Goal: Contribute content: Add original content to the website for others to see

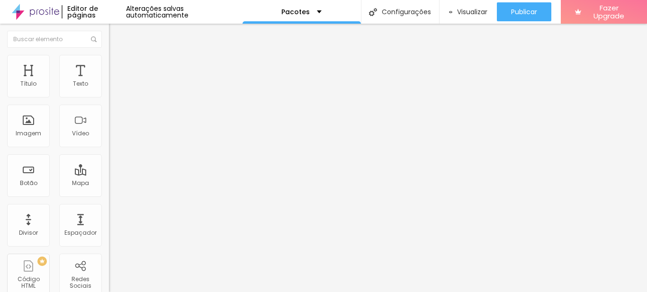
type input "15"
type input "16"
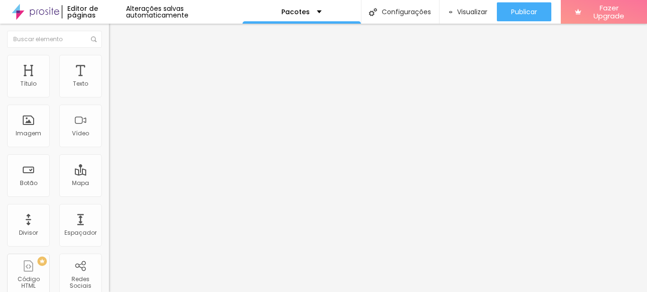
click at [109, 174] on input "range" at bounding box center [139, 178] width 61 height 8
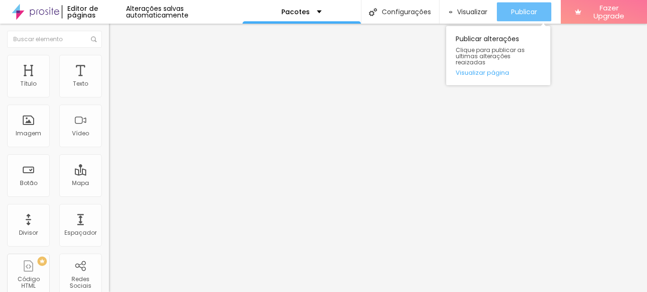
click at [511, 12] on span "Publicar" at bounding box center [524, 12] width 26 height 8
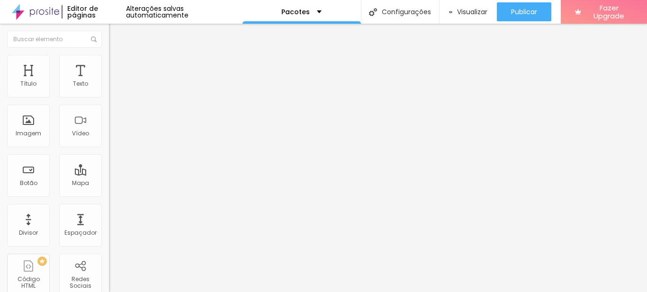
type input "17"
type input "18"
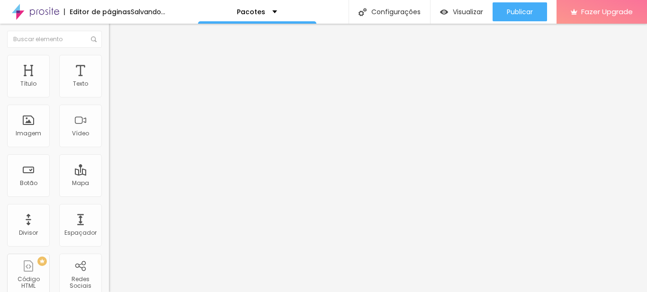
type input "19"
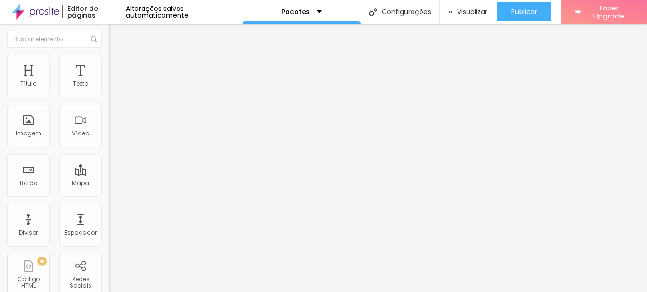
type input "19"
click at [109, 174] on input "range" at bounding box center [139, 178] width 61 height 8
drag, startPoint x: 349, startPoint y: 74, endPoint x: 79, endPoint y: 61, distance: 270.5
click at [109, 61] on img at bounding box center [113, 59] width 9 height 9
click at [118, 56] on span "Estilo" at bounding box center [125, 52] width 15 height 8
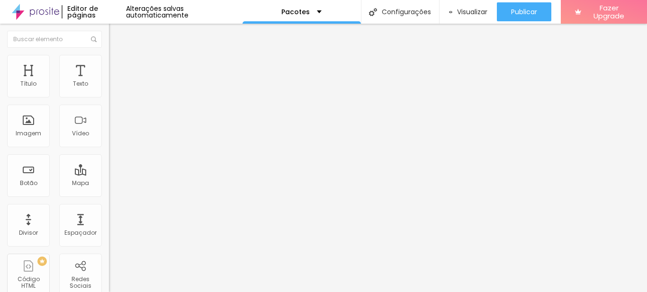
type input "0.1"
type input "0.2"
type input "0.4"
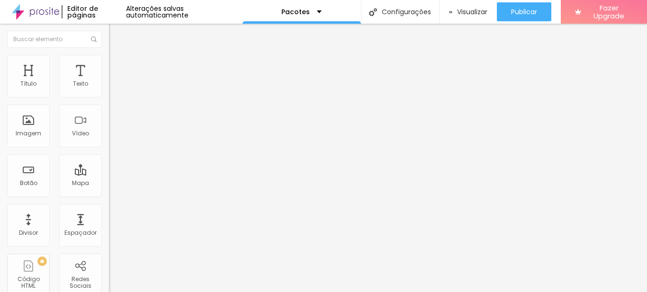
type input "0.4"
type input "0.5"
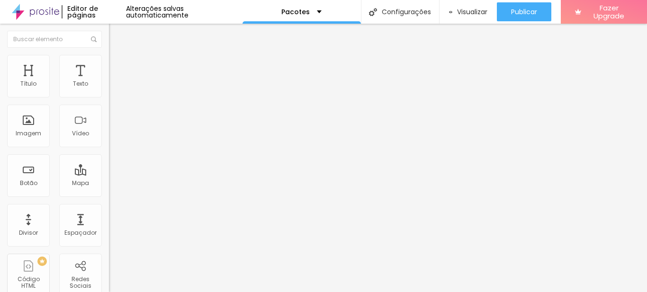
type input "1.4"
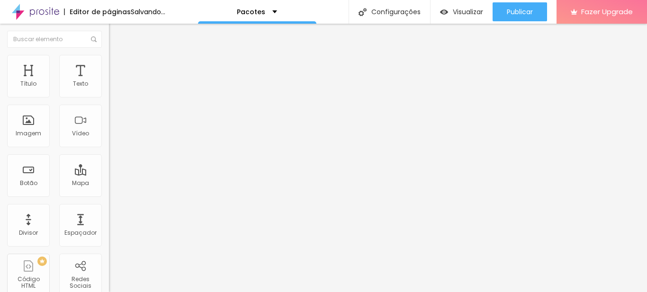
type input "1.5"
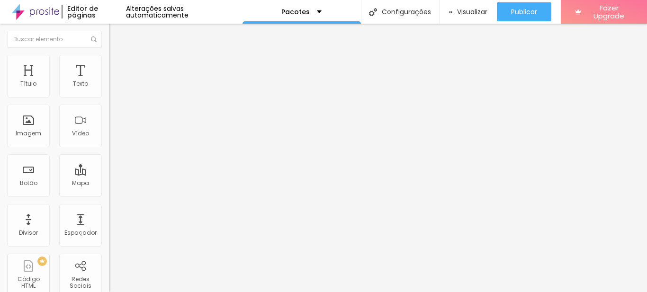
type input "1.6"
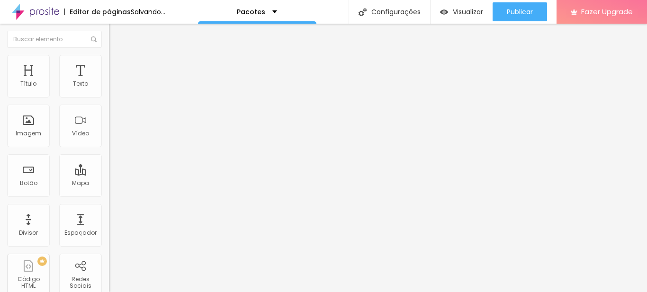
type input "1.7"
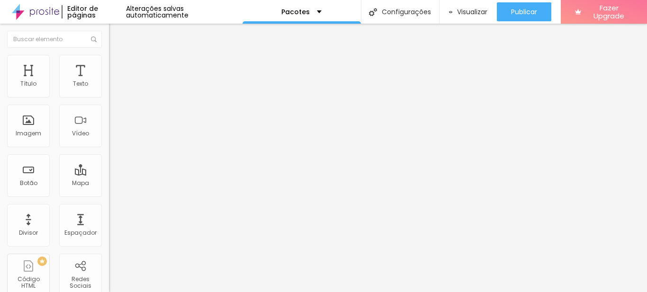
drag, startPoint x: 53, startPoint y: 128, endPoint x: 69, endPoint y: 132, distance: 17.0
type input "1.7"
type input "0.3"
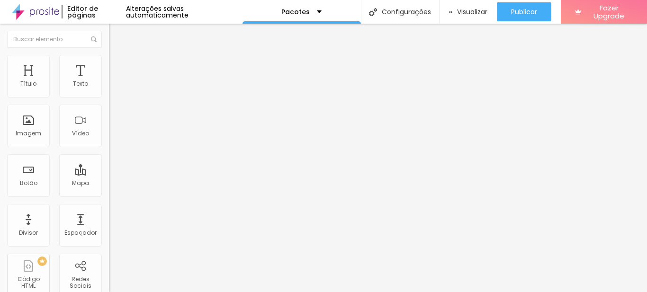
type input "0.7"
type input "0.8"
type input "1"
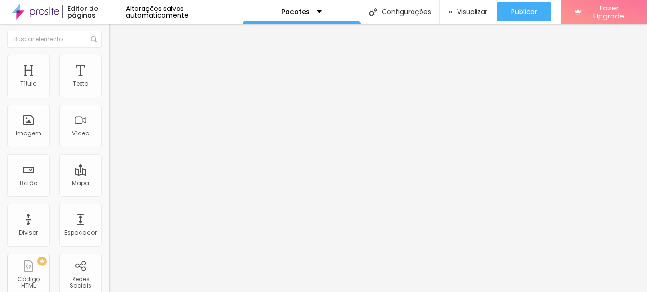
type input "1"
type input "1.1"
type input "1.2"
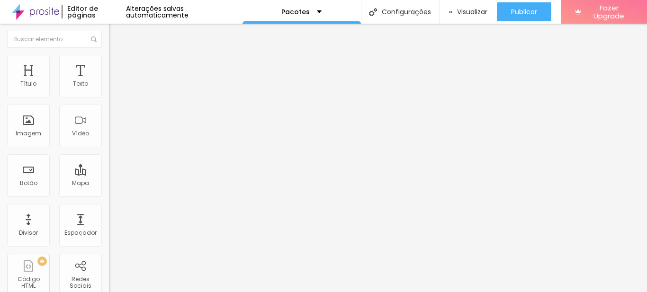
type input "1.3"
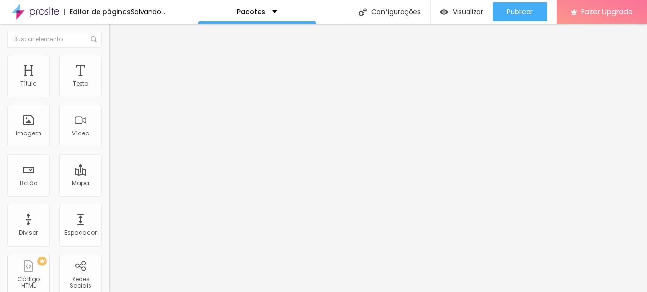
drag, startPoint x: 24, startPoint y: 111, endPoint x: 30, endPoint y: 114, distance: 7.0
type input "1.3"
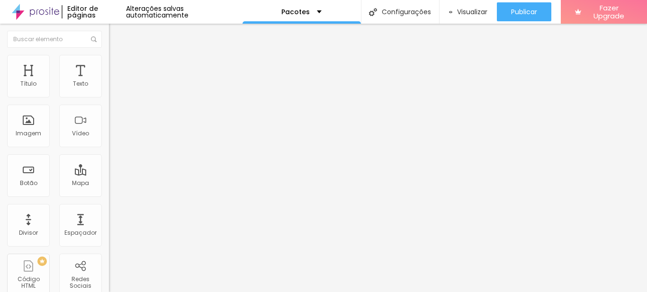
type input "1"
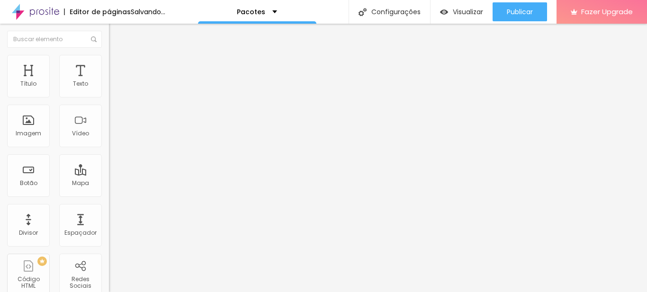
type input "2"
type input "1"
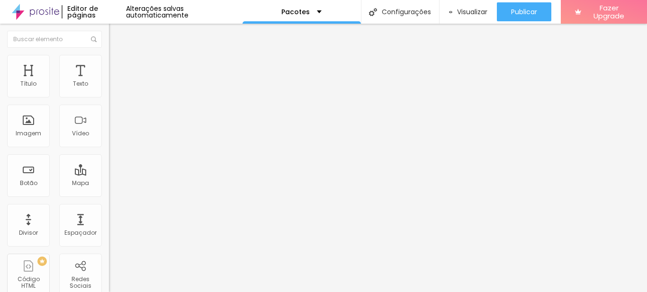
type input "0"
type input "1.4"
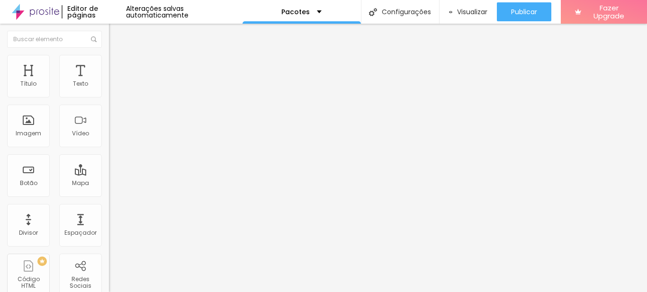
type input "1.5"
drag, startPoint x: 26, startPoint y: 110, endPoint x: 31, endPoint y: 111, distance: 4.8
type input "1.5"
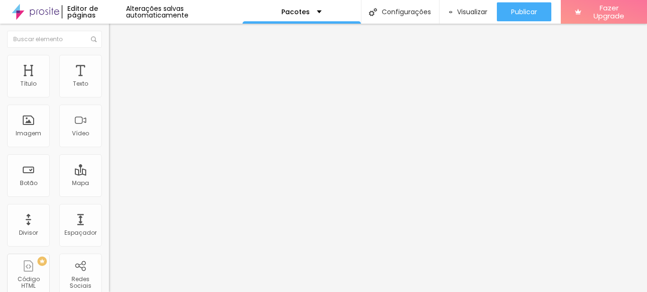
type input "17"
type input "16"
click at [109, 174] on input "range" at bounding box center [139, 178] width 61 height 8
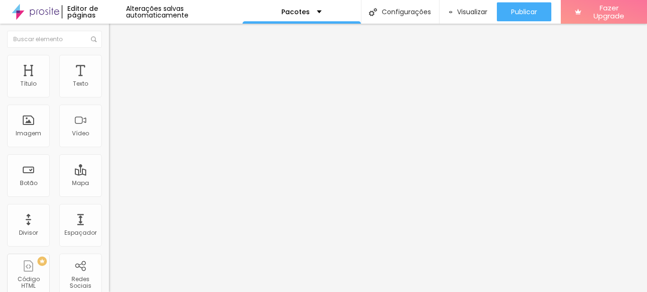
type input "1.8"
type input "2.1"
type input "2"
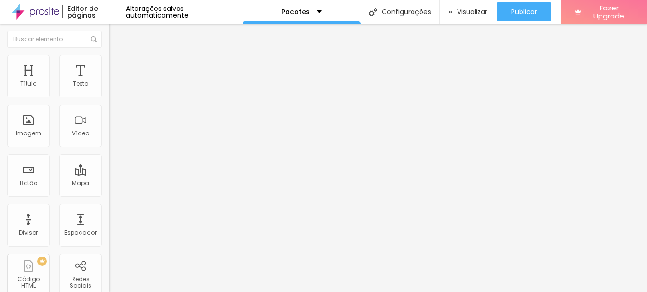
type input "2"
type input "1.9"
type input "1.8"
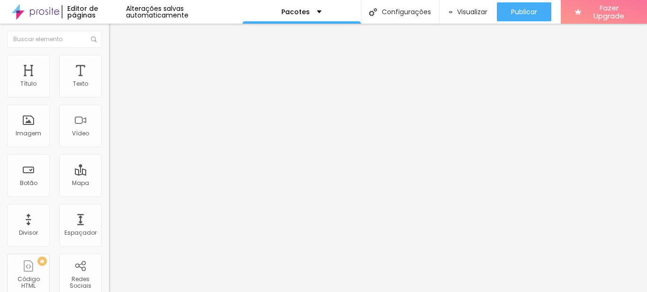
type input "1.7"
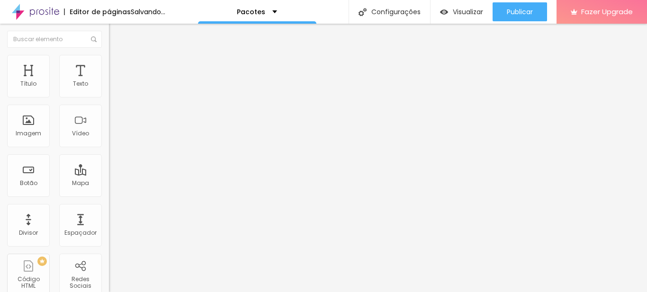
type input "1.6"
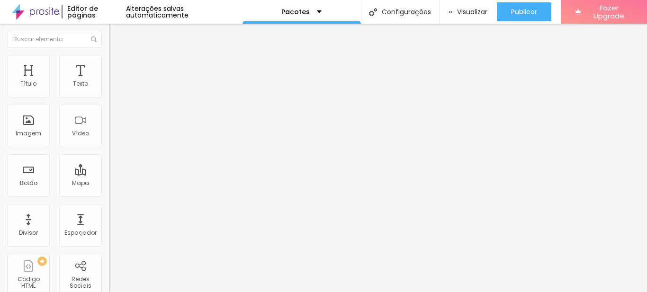
type input "1.6"
type input "1.4"
type input "1.3"
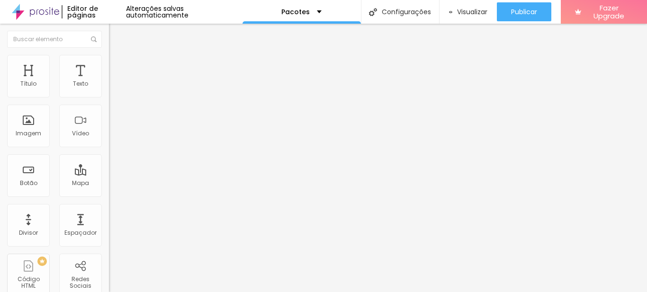
type input "1.3"
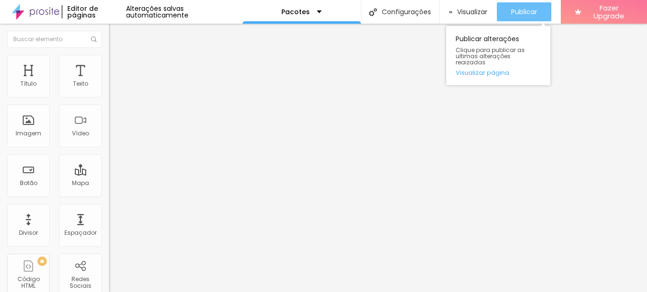
click at [519, 8] on span "Publicar" at bounding box center [524, 12] width 26 height 8
click at [496, 70] on link "Visualizar página" at bounding box center [498, 73] width 85 height 6
